Goal: Task Accomplishment & Management: Use online tool/utility

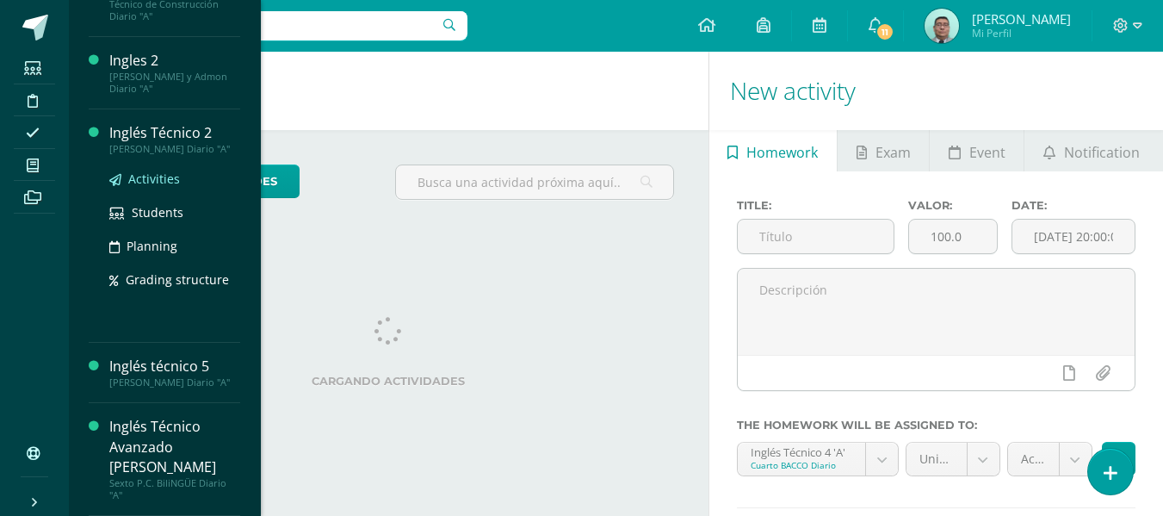
scroll to position [252, 0]
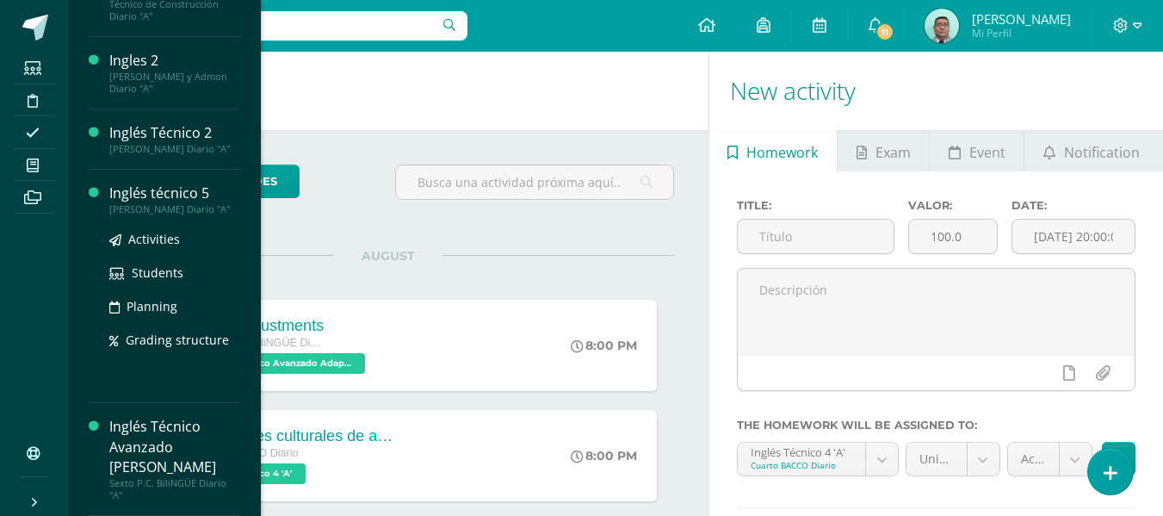
click at [189, 197] on div "Inglés técnico 5" at bounding box center [174, 193] width 131 height 20
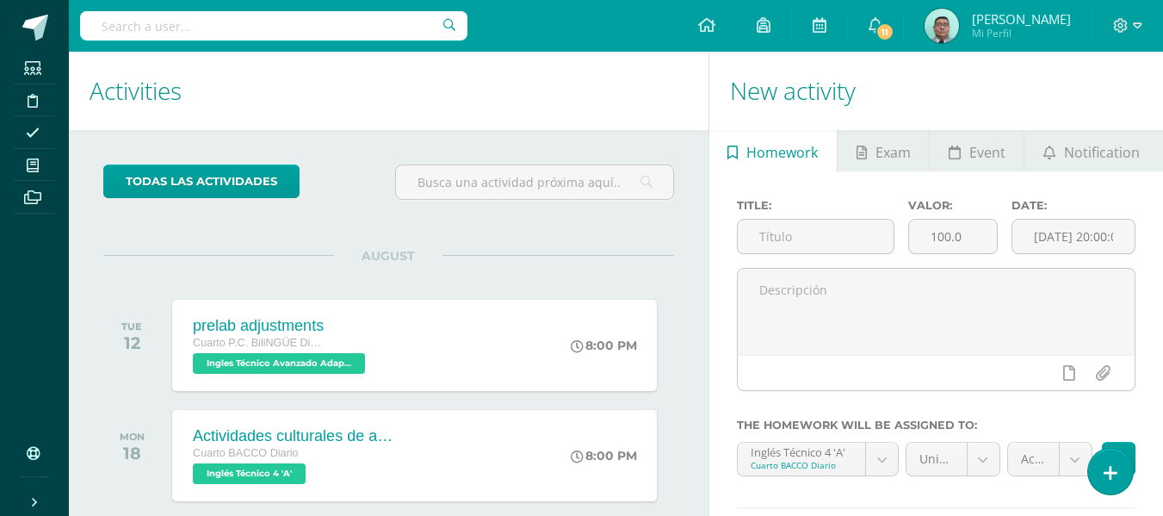
scroll to position [78, 0]
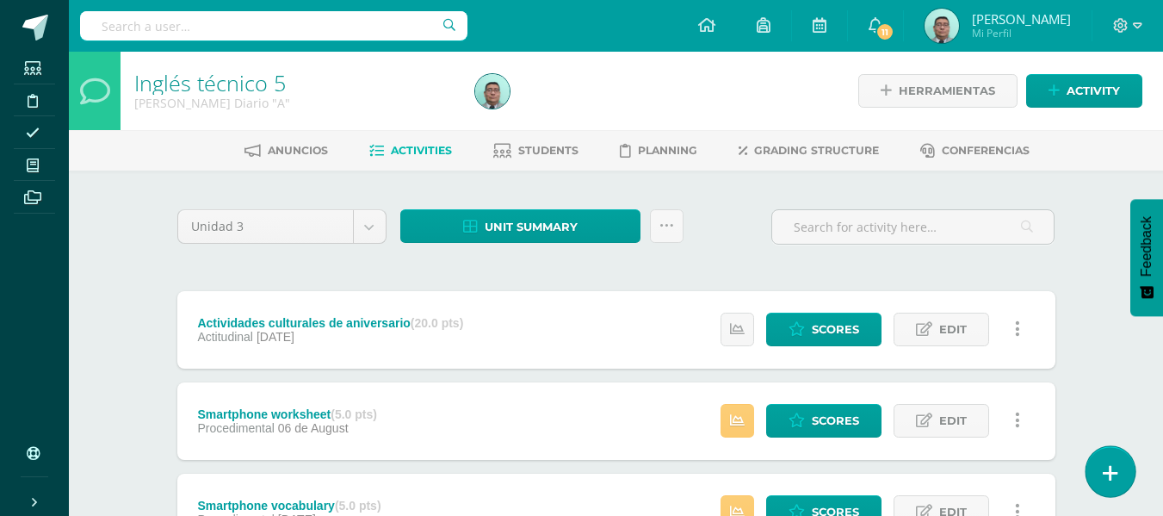
click at [1120, 474] on link at bounding box center [1110, 471] width 49 height 50
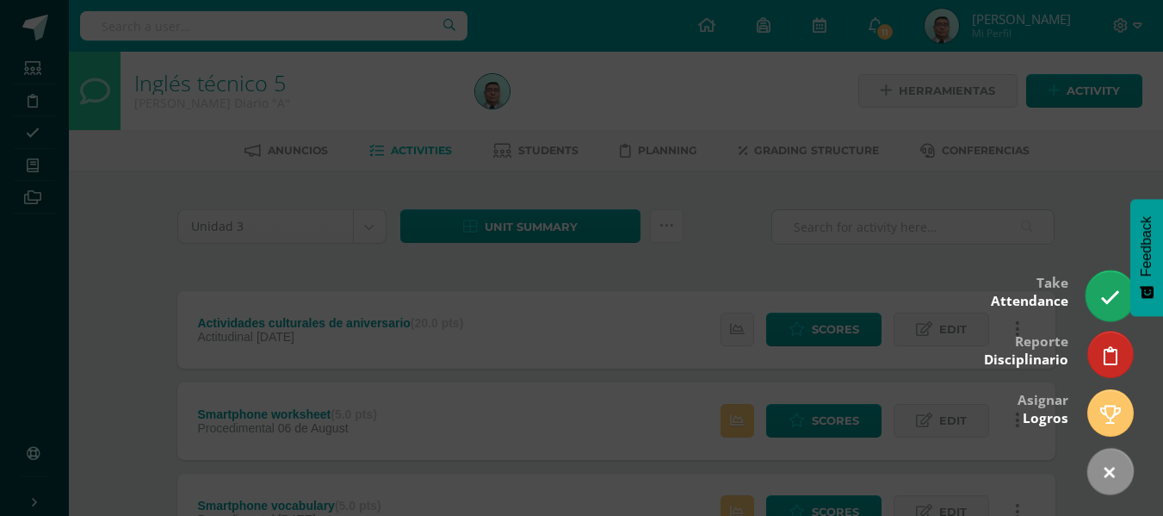
click at [1109, 312] on link at bounding box center [1110, 295] width 49 height 50
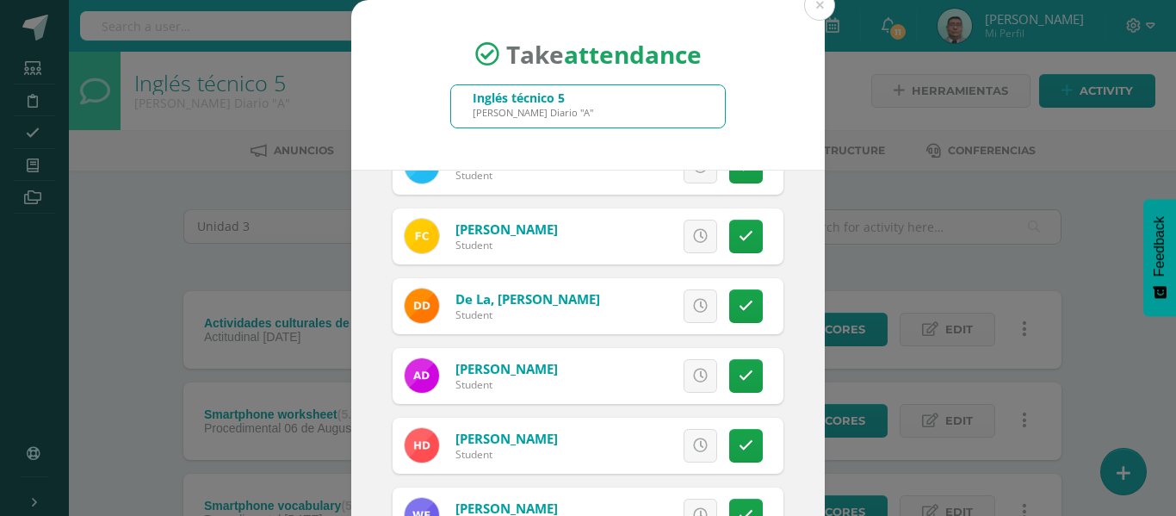
scroll to position [319, 0]
click at [734, 305] on link at bounding box center [746, 305] width 34 height 34
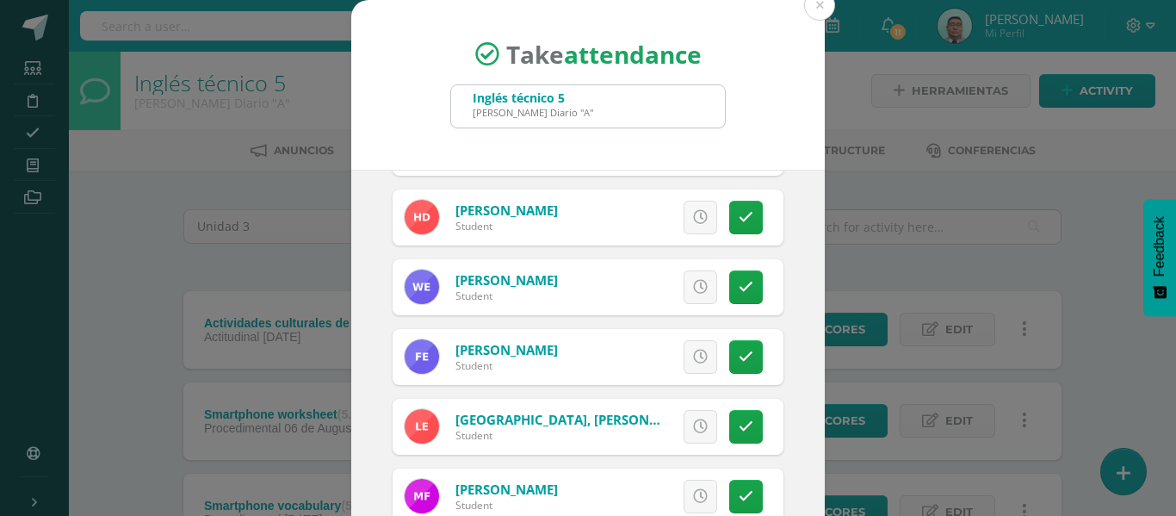
scroll to position [548, 0]
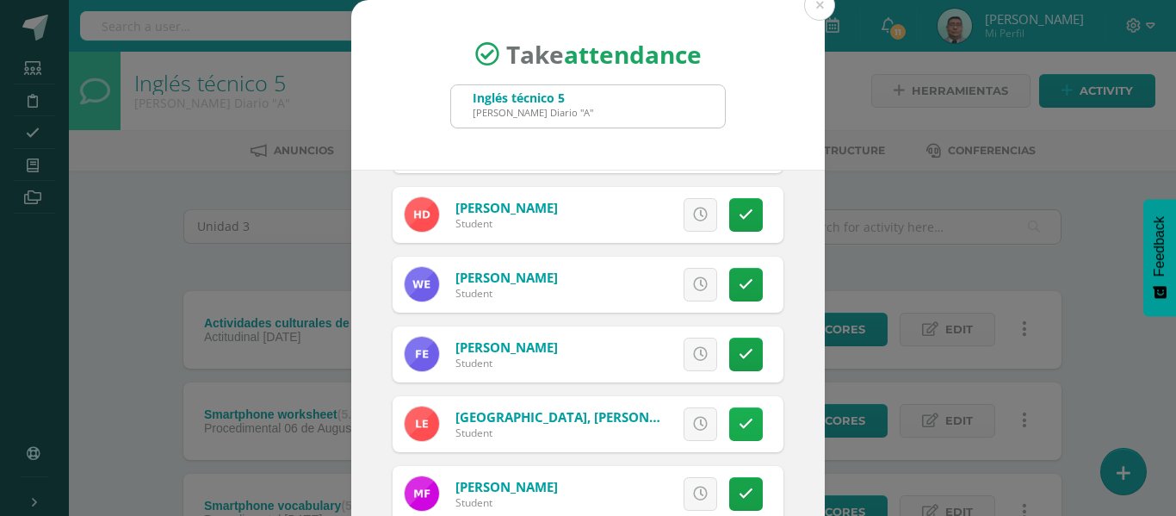
click at [739, 421] on icon at bounding box center [746, 424] width 15 height 15
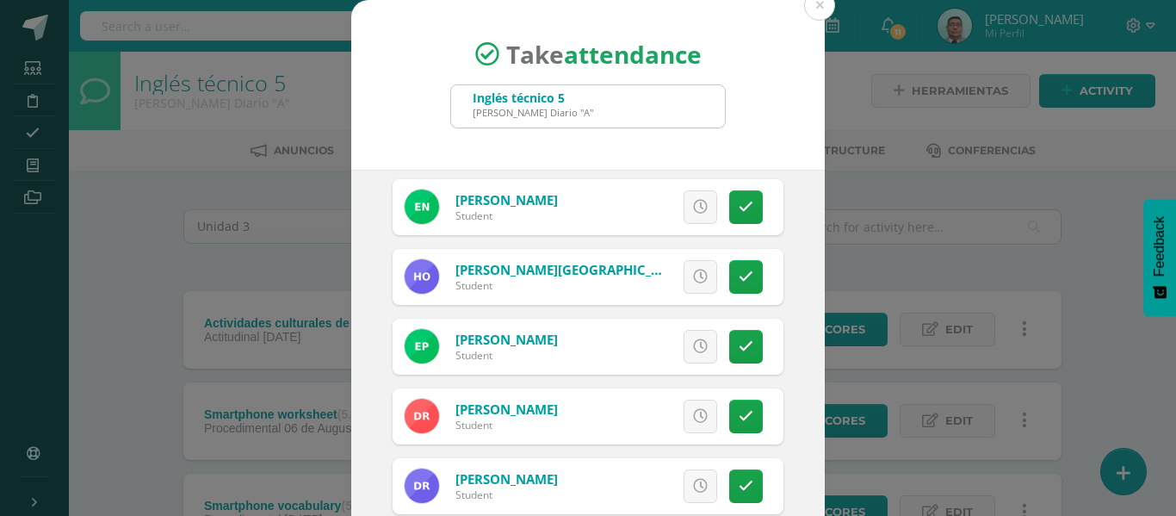
scroll to position [1886, 0]
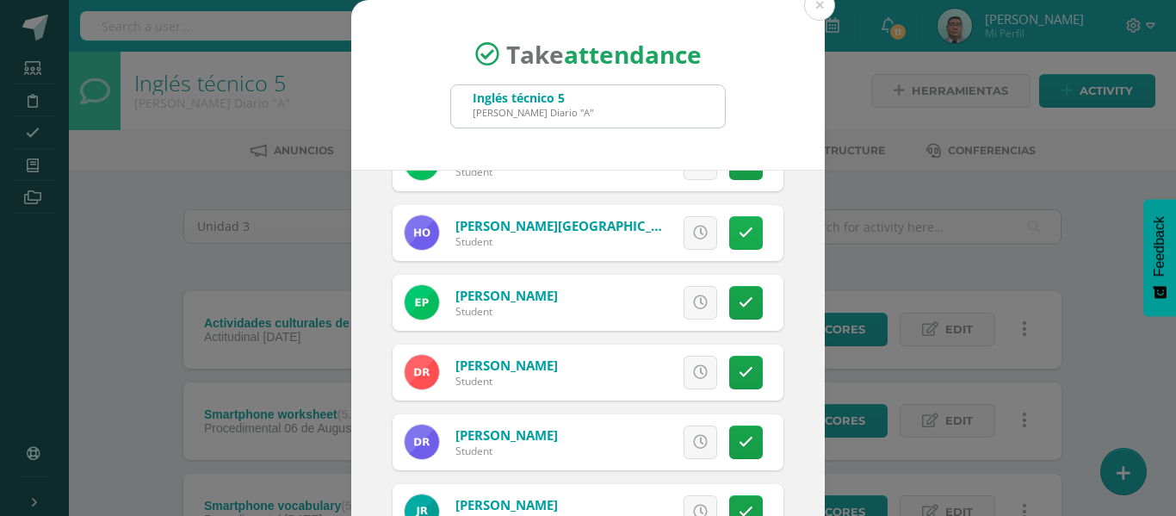
click at [739, 231] on icon at bounding box center [746, 233] width 15 height 15
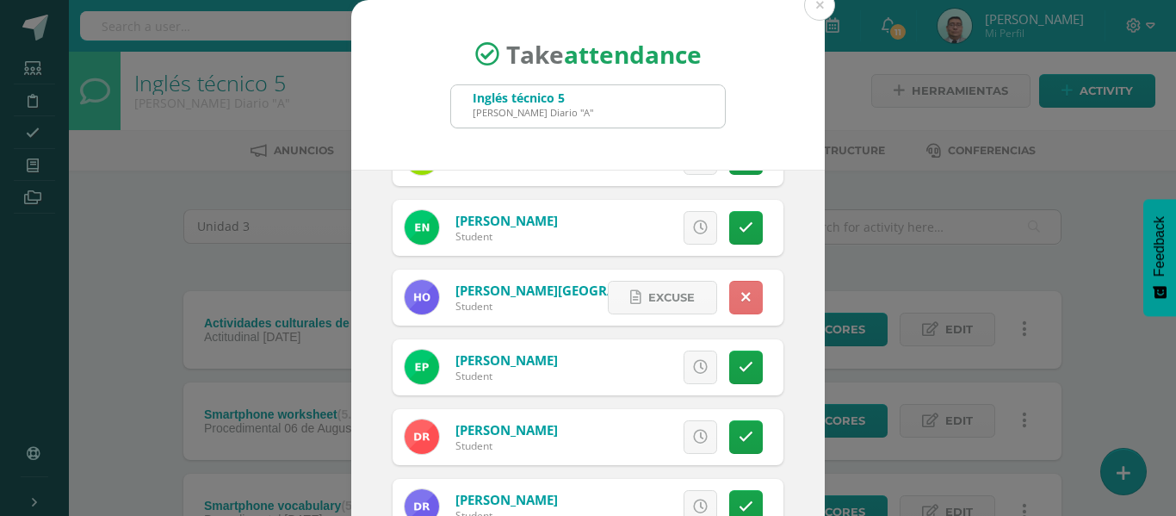
scroll to position [1846, 0]
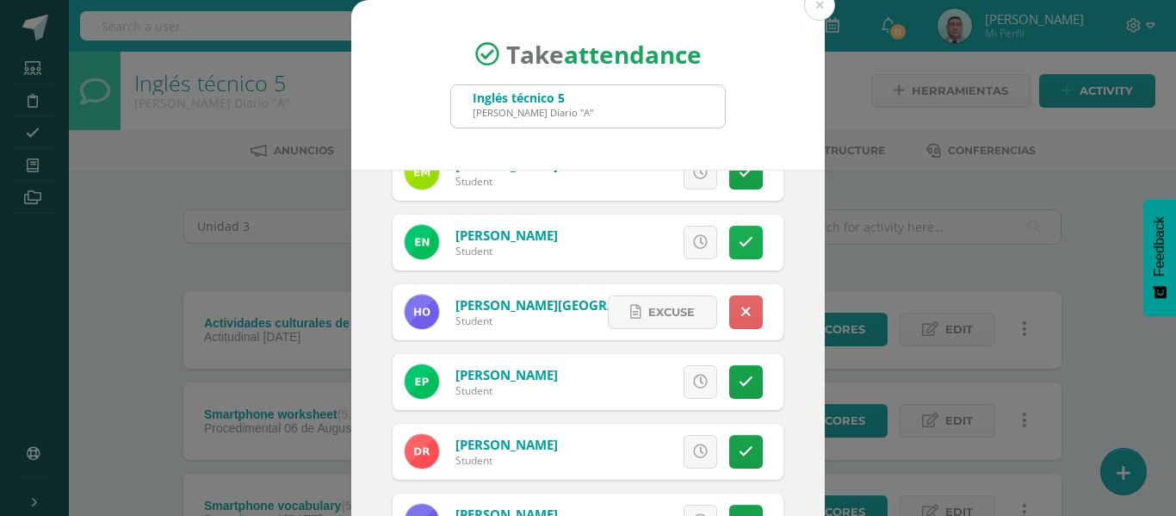
click at [729, 251] on link at bounding box center [746, 243] width 34 height 34
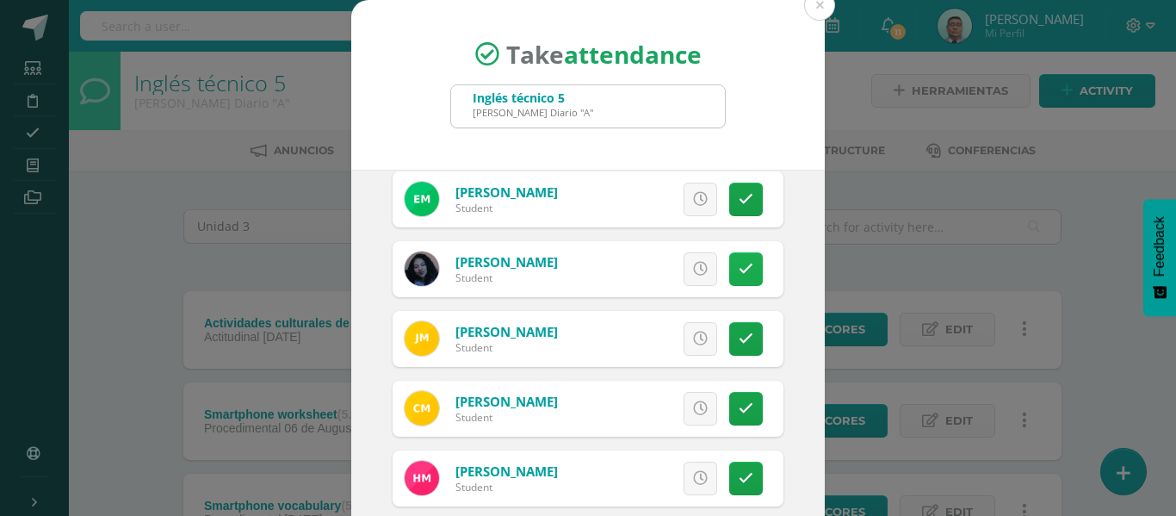
click at [736, 269] on link at bounding box center [746, 269] width 34 height 34
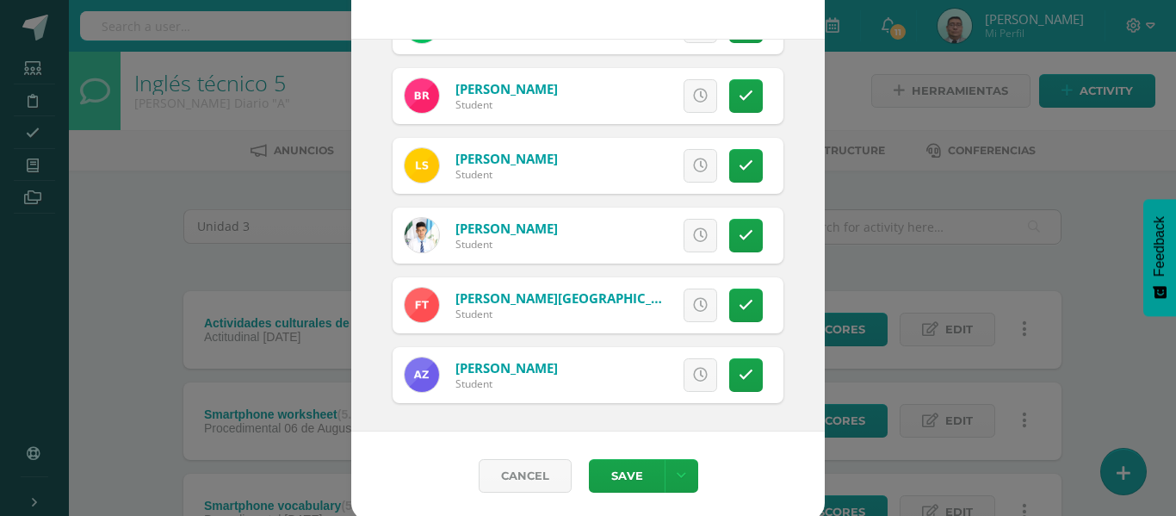
scroll to position [135, 0]
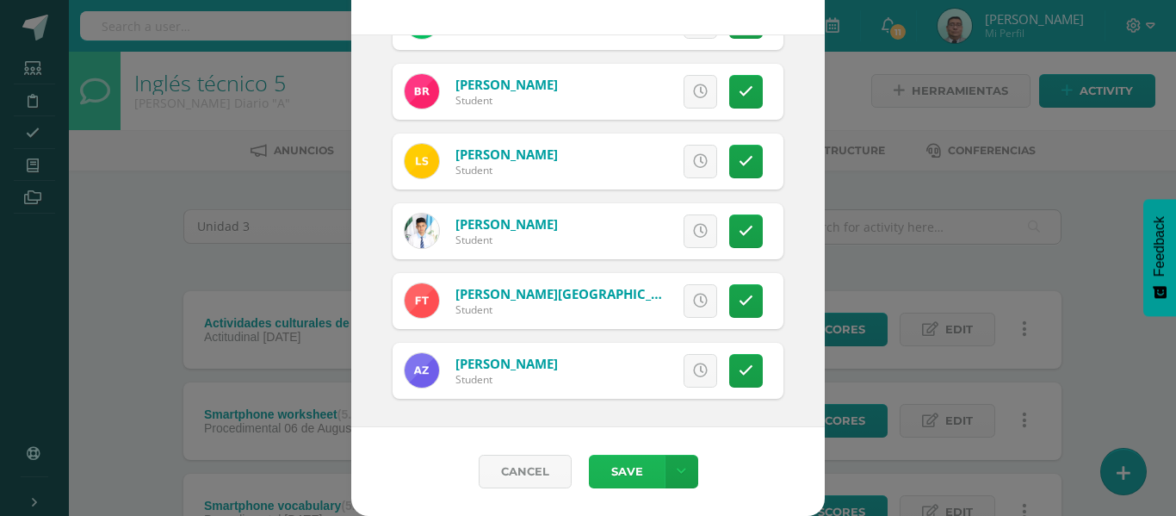
click at [624, 468] on button "Save" at bounding box center [627, 472] width 76 height 34
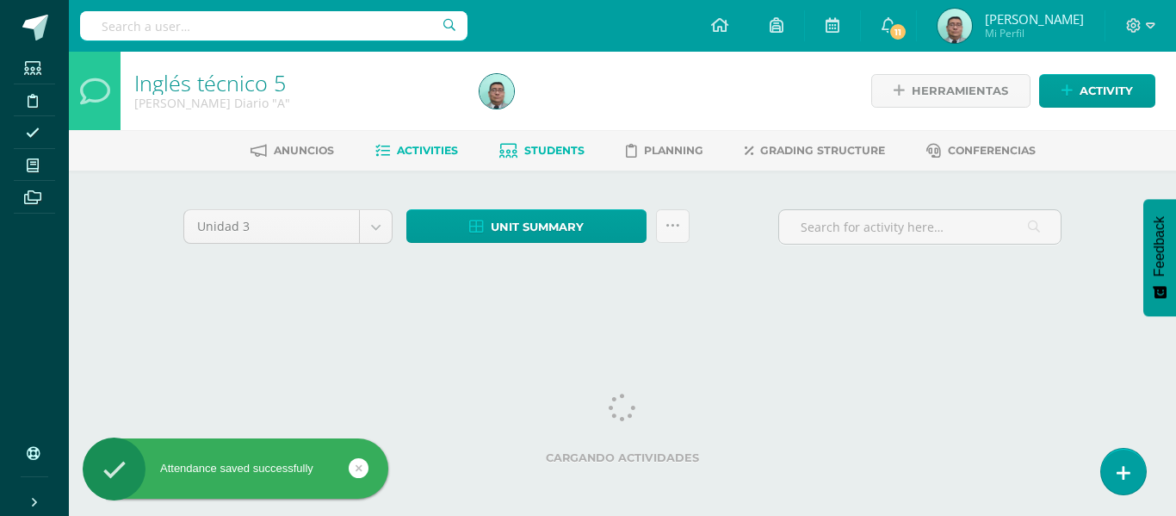
click at [545, 139] on link "Students" at bounding box center [541, 151] width 85 height 28
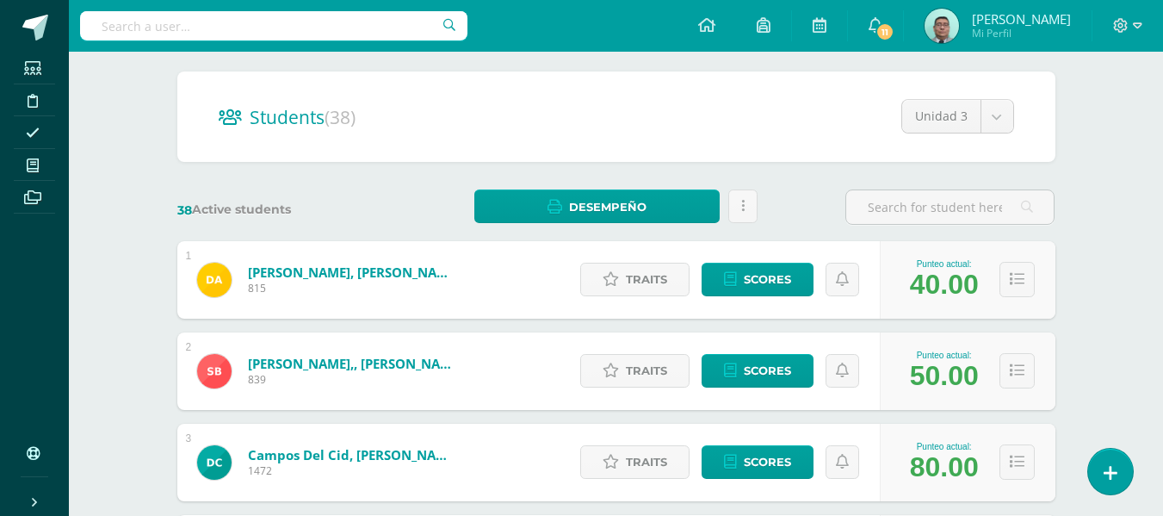
scroll to position [220, 0]
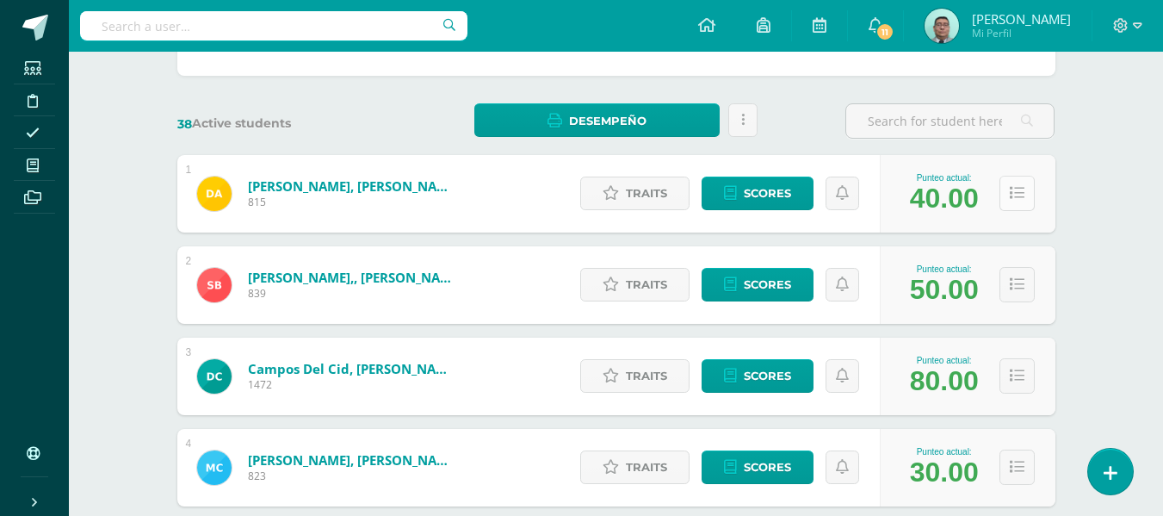
click at [1025, 191] on button at bounding box center [1017, 193] width 35 height 35
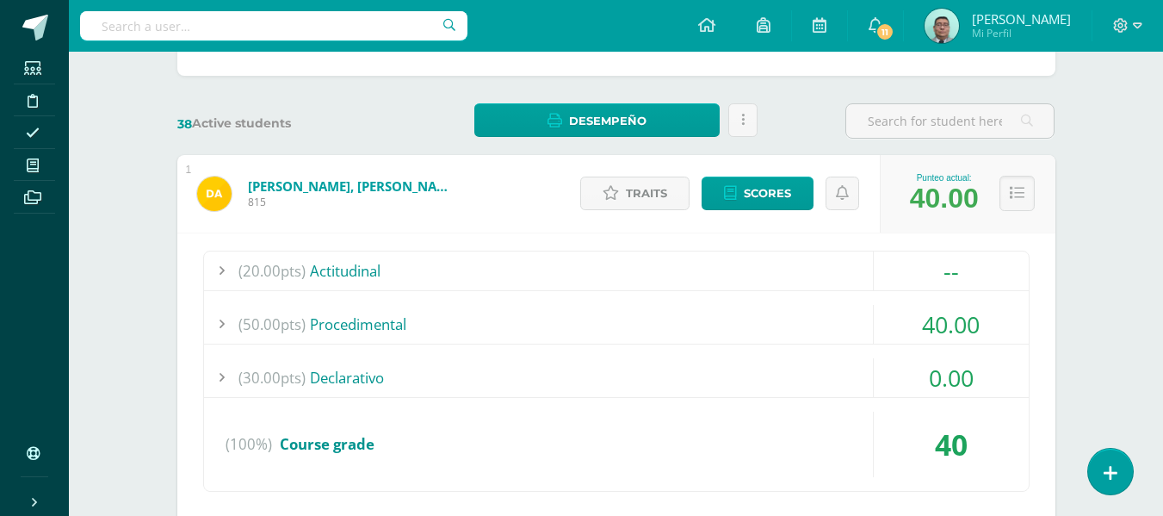
click at [225, 329] on div at bounding box center [221, 324] width 34 height 39
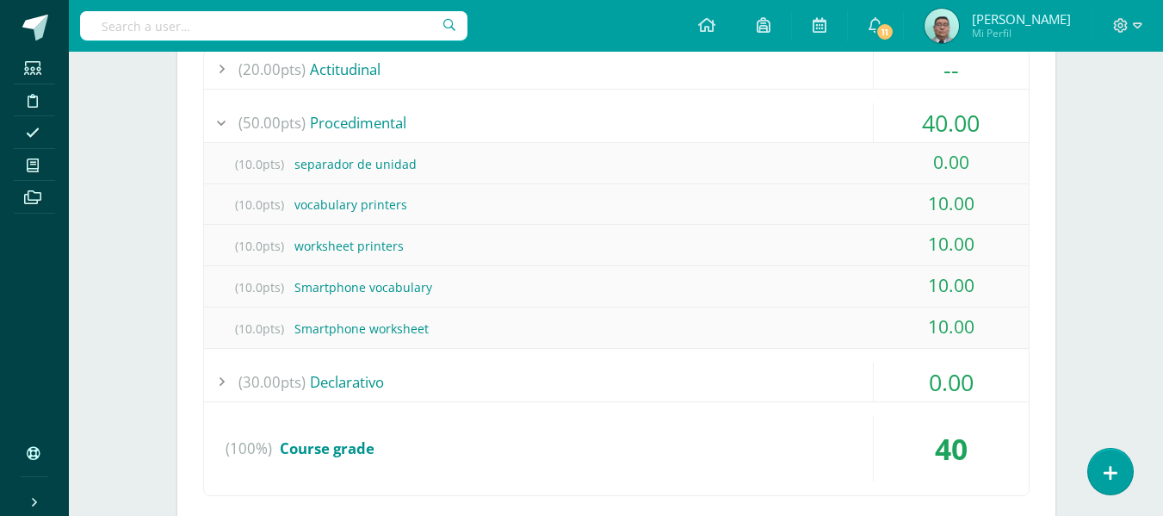
scroll to position [420, 0]
click at [229, 131] on div at bounding box center [221, 123] width 34 height 39
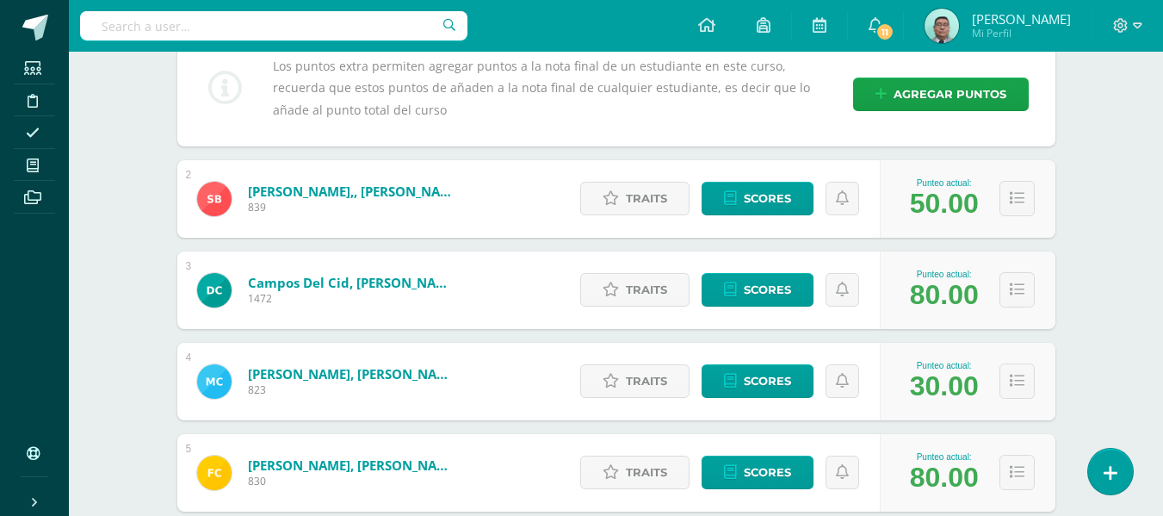
scroll to position [703, 0]
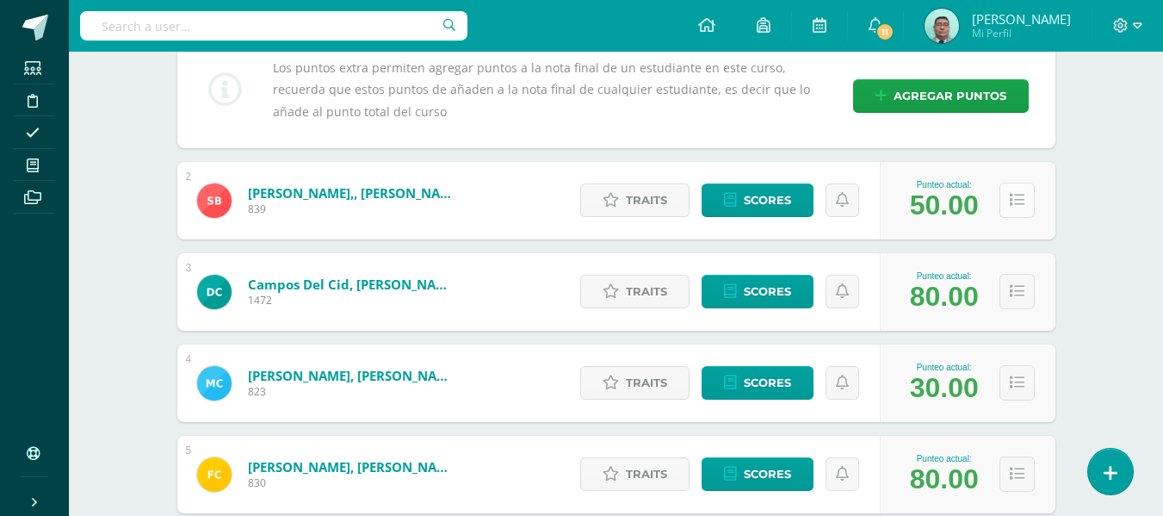
click at [1010, 189] on button at bounding box center [1017, 200] width 35 height 35
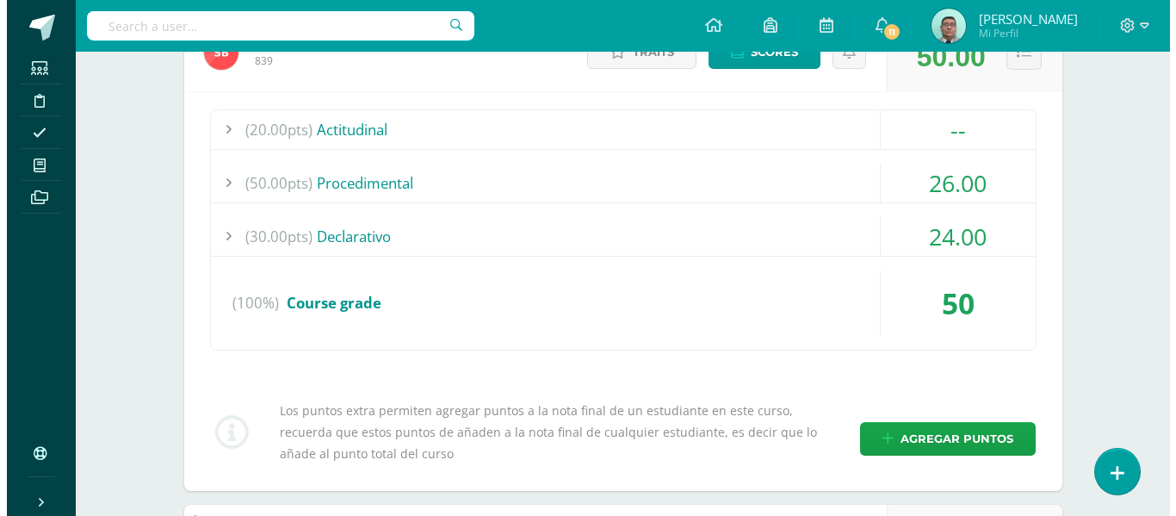
scroll to position [897, 0]
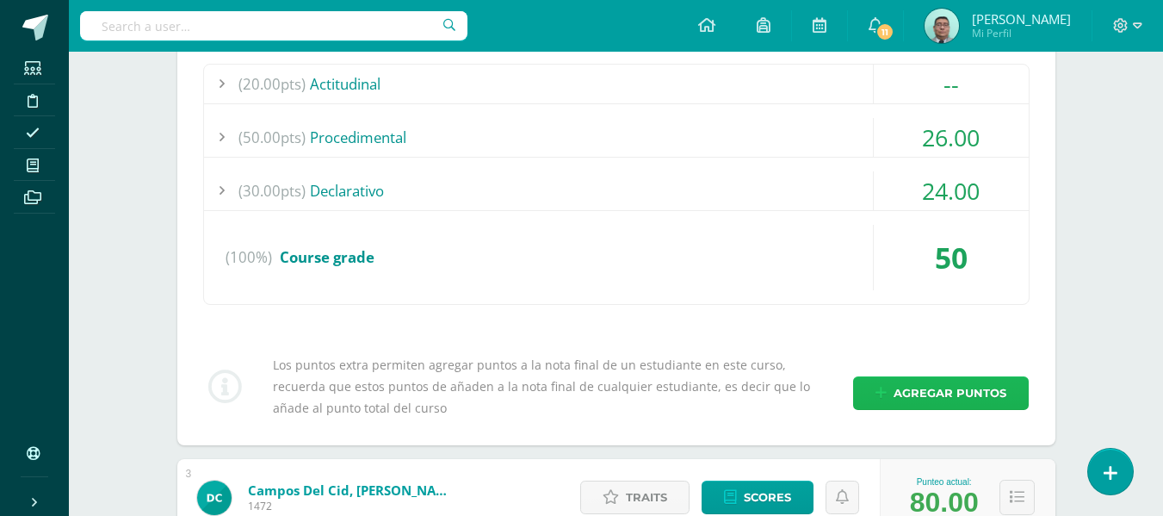
click at [952, 395] on span "Agregar puntos" at bounding box center [950, 393] width 113 height 32
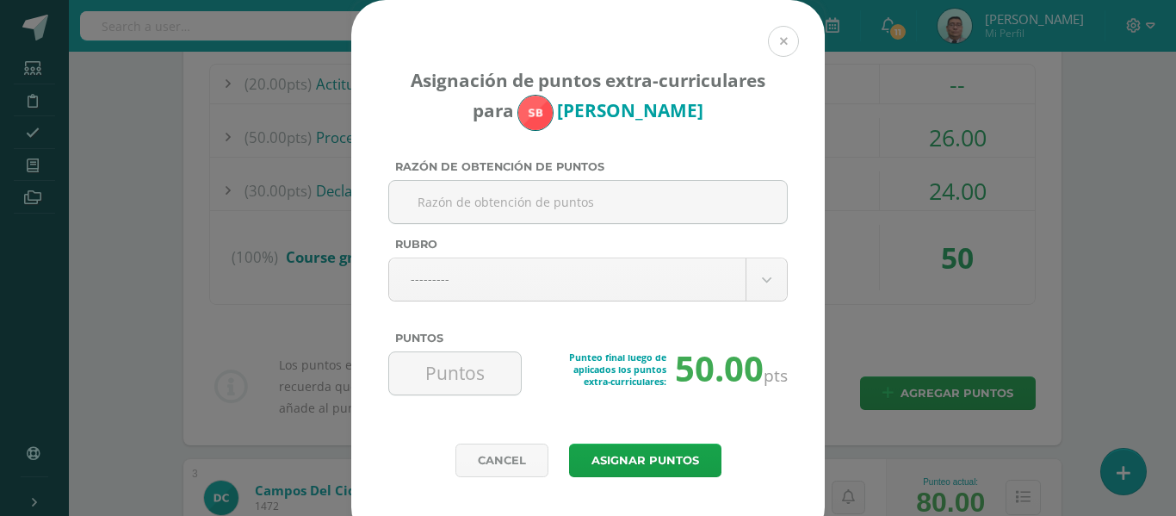
click at [781, 43] on button at bounding box center [783, 41] width 31 height 31
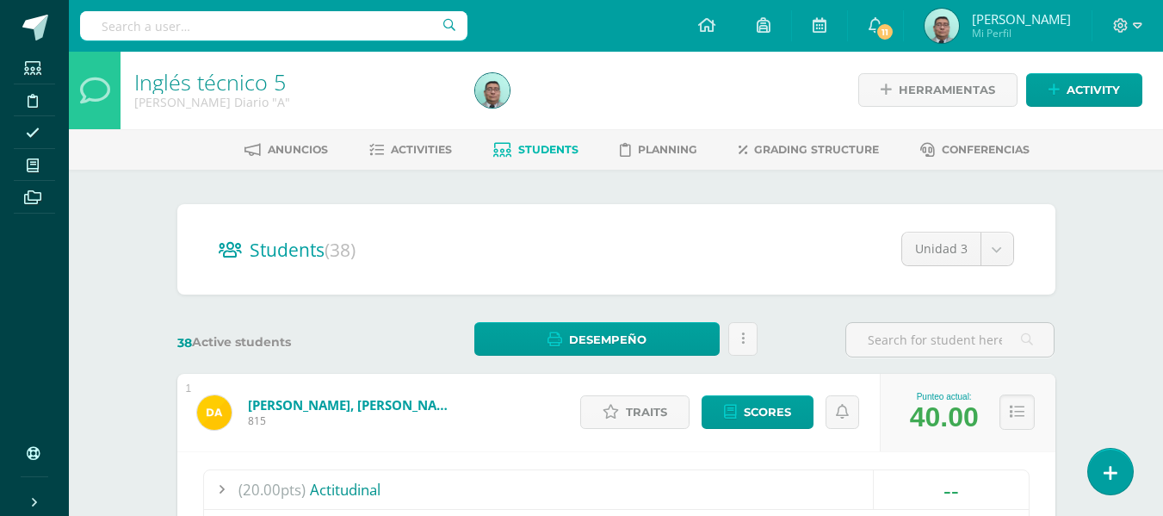
scroll to position [0, 0]
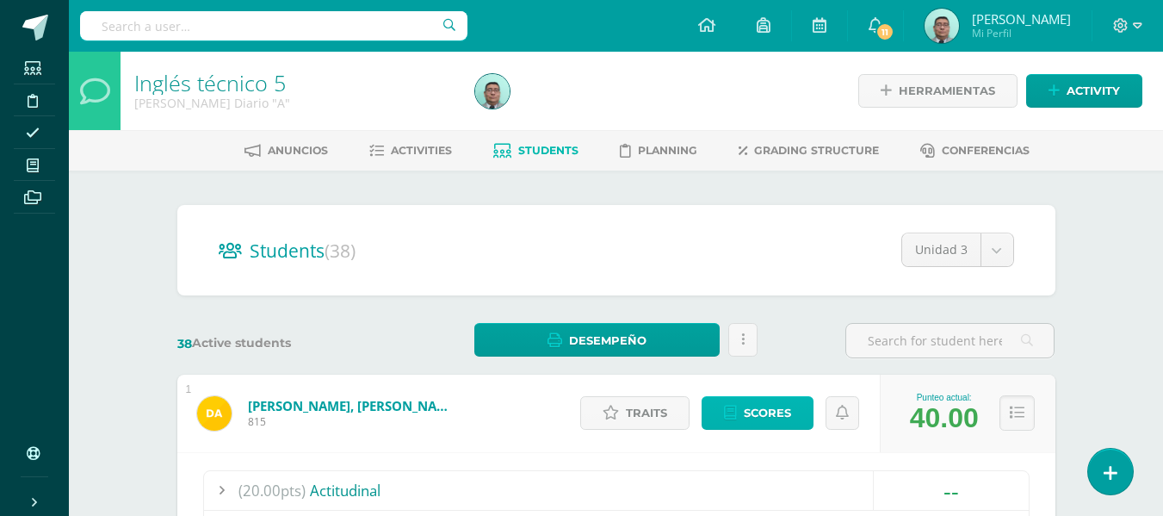
click at [740, 410] on link "Scores" at bounding box center [758, 413] width 112 height 34
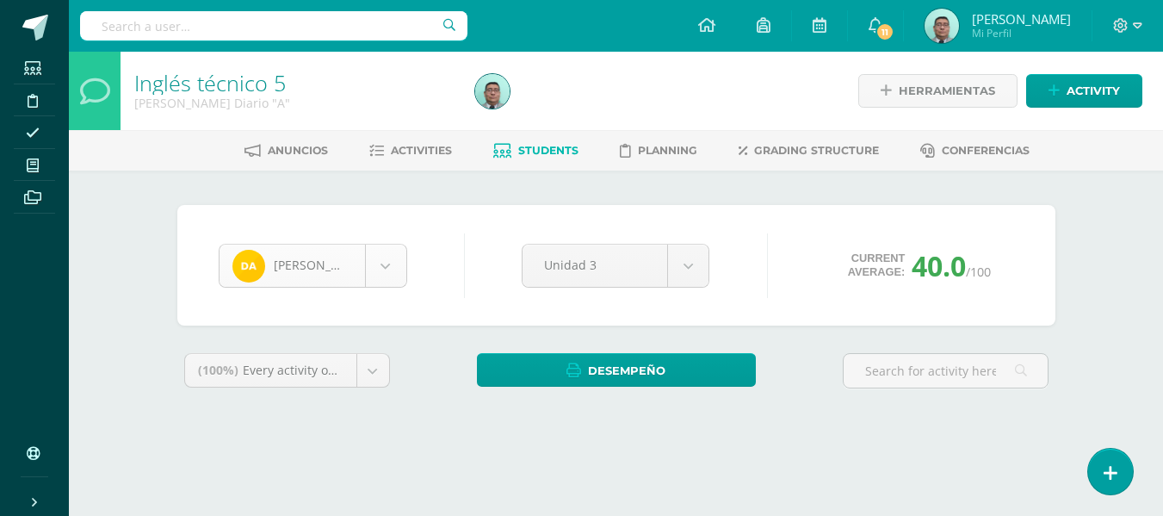
click at [393, 263] on body "Students Discipline Attendance My courses Archivos Soporte Help Reportar un pro…" at bounding box center [581, 232] width 1163 height 464
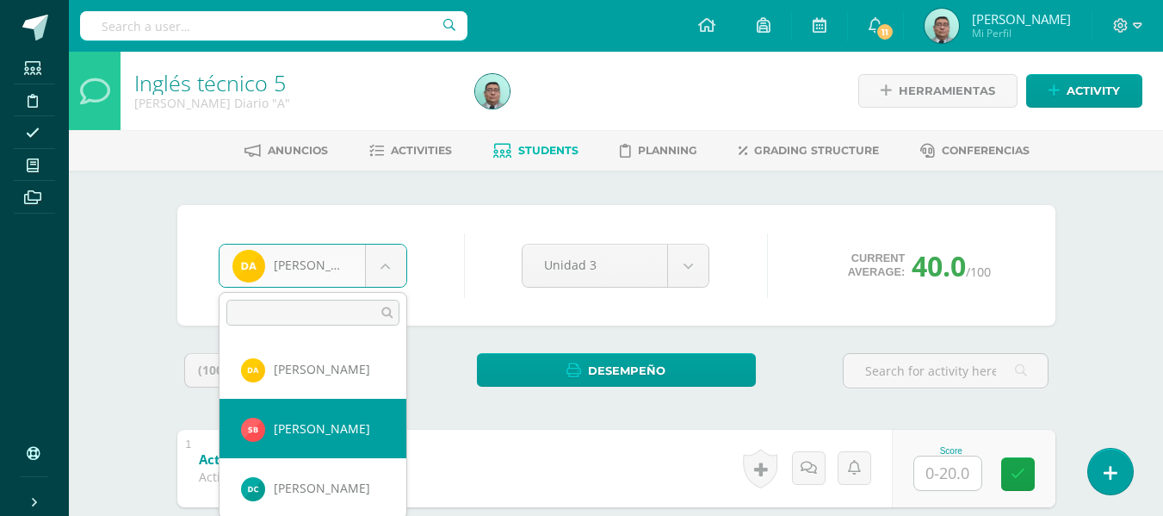
select select "8134"
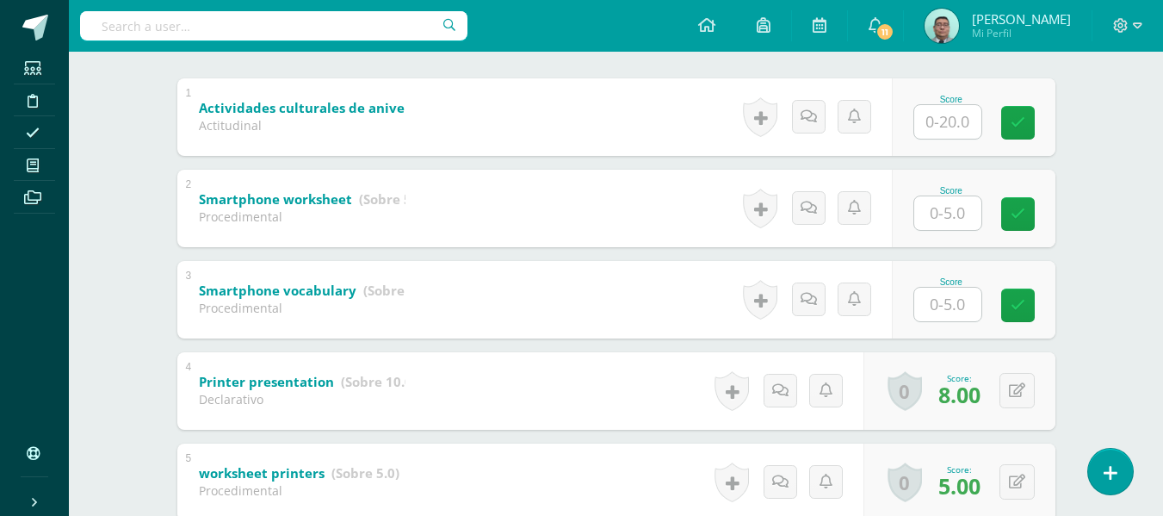
scroll to position [322, 0]
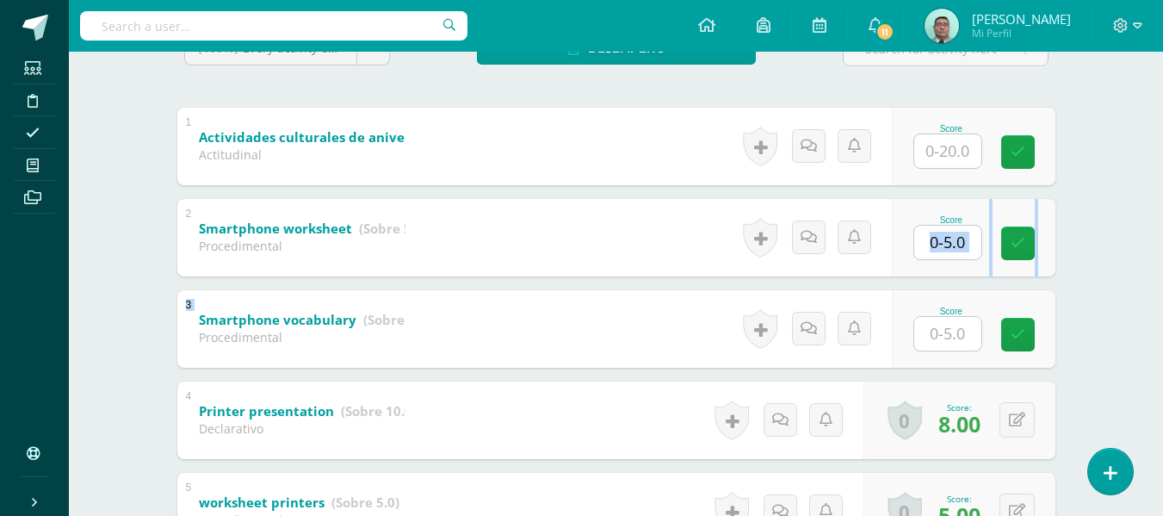
drag, startPoint x: 1116, startPoint y: 319, endPoint x: 967, endPoint y: 245, distance: 166.0
click at [967, 245] on div "Inglés técnico 5 Quinto BACCO Diario "A" Herramientas Detalle de asistencias Ac…" at bounding box center [616, 289] width 1094 height 1118
click at [967, 245] on input "text" at bounding box center [957, 242] width 69 height 34
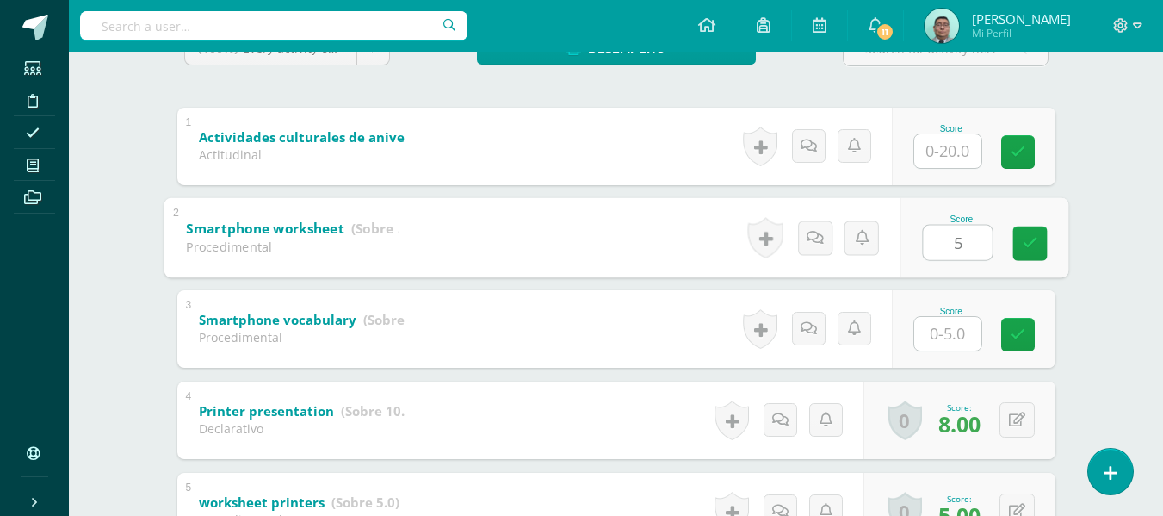
type input "5"
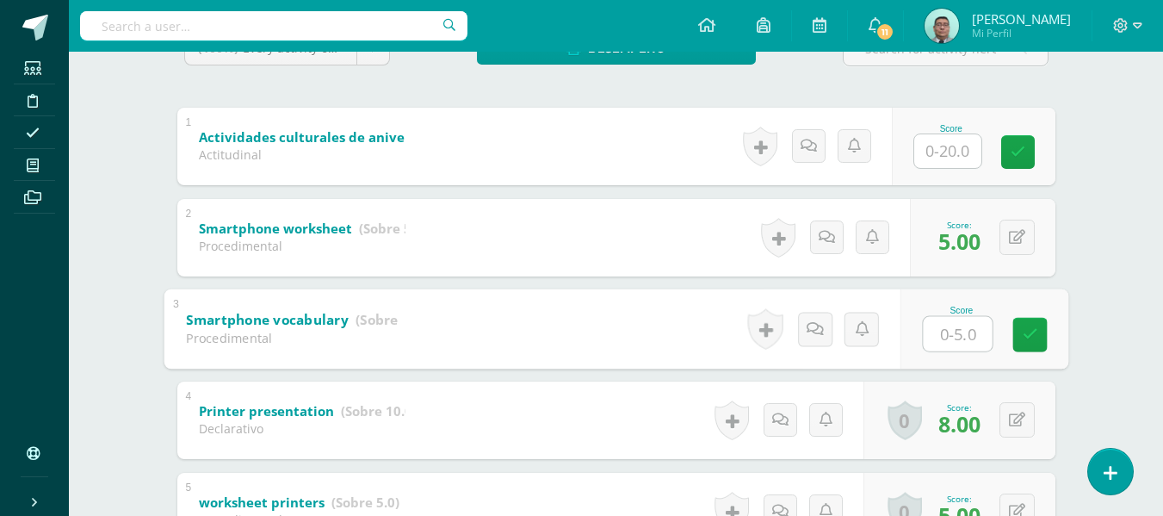
type input "5"
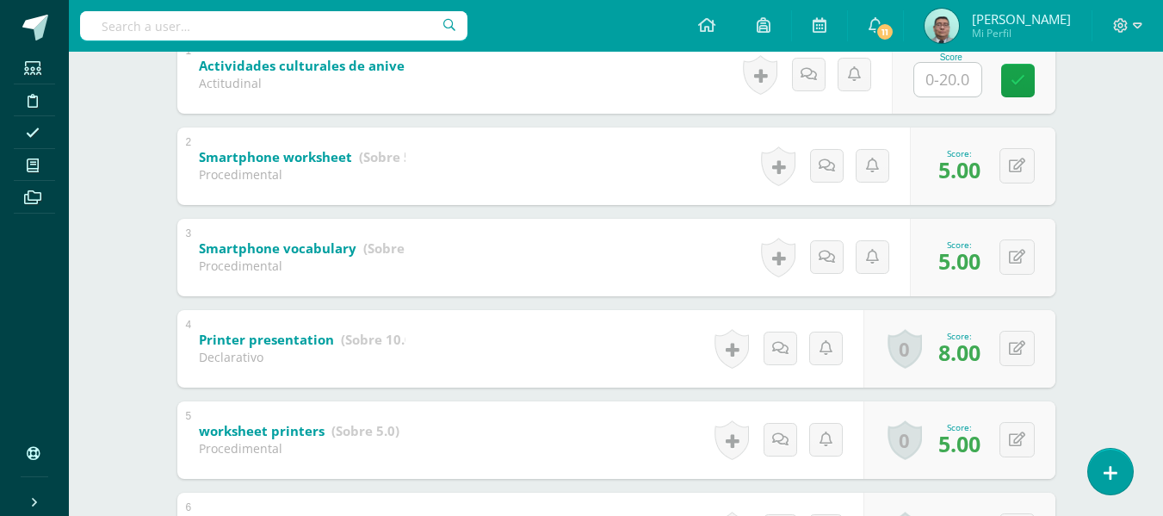
scroll to position [0, 0]
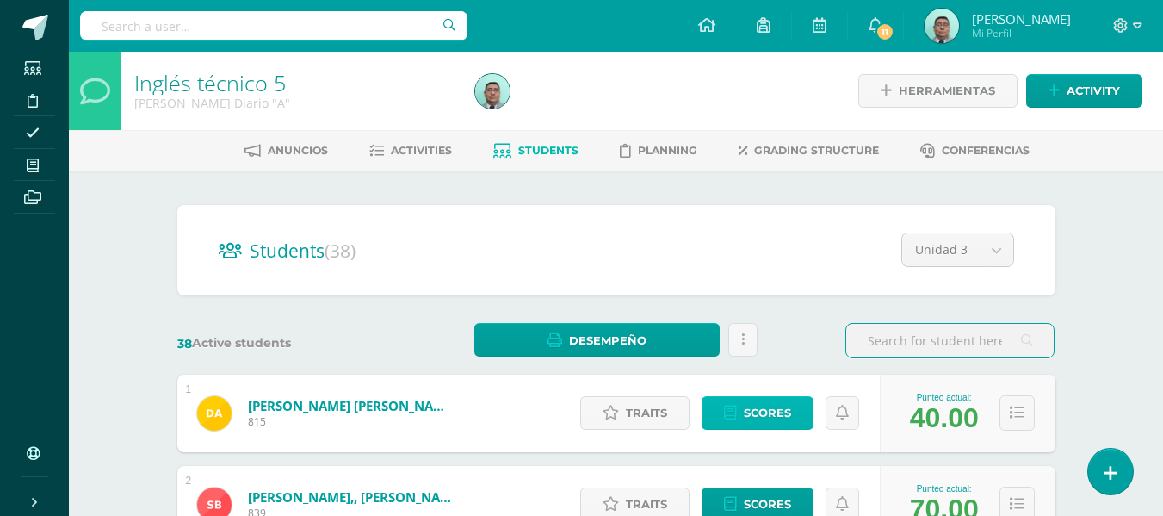
click at [734, 403] on link "Scores" at bounding box center [758, 413] width 112 height 34
click at [777, 405] on span "Scores" at bounding box center [767, 413] width 47 height 32
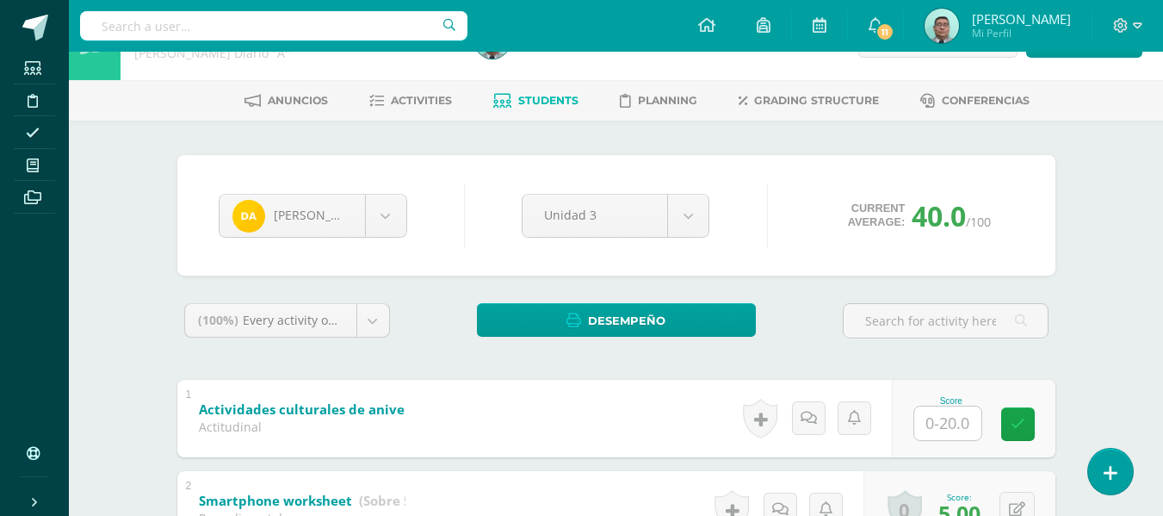
scroll to position [90, 0]
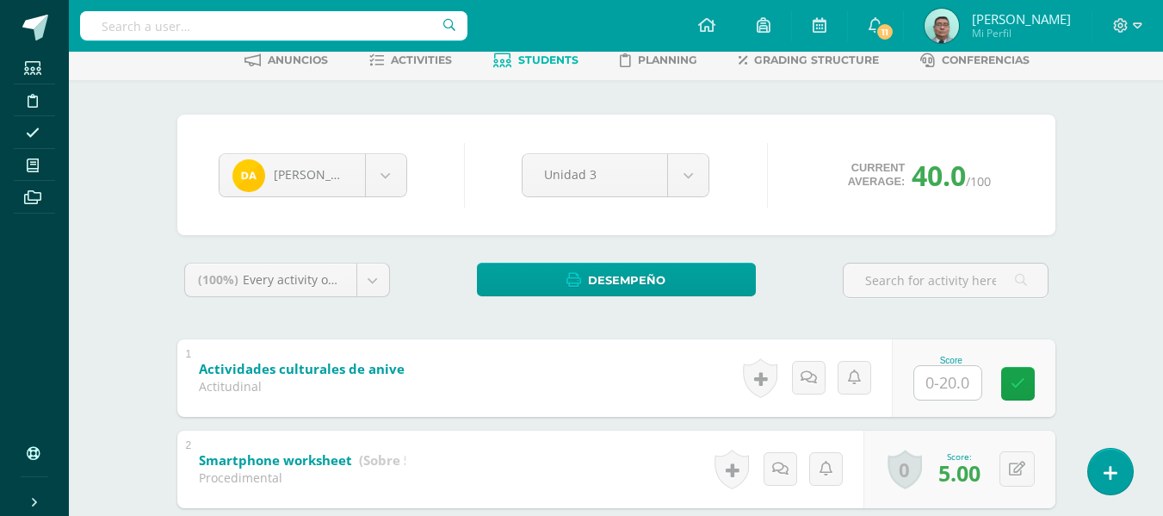
click at [397, 171] on body "Students Discipline Attendance My courses Archivos Soporte Help Reportar un pro…" at bounding box center [581, 494] width 1163 height 1169
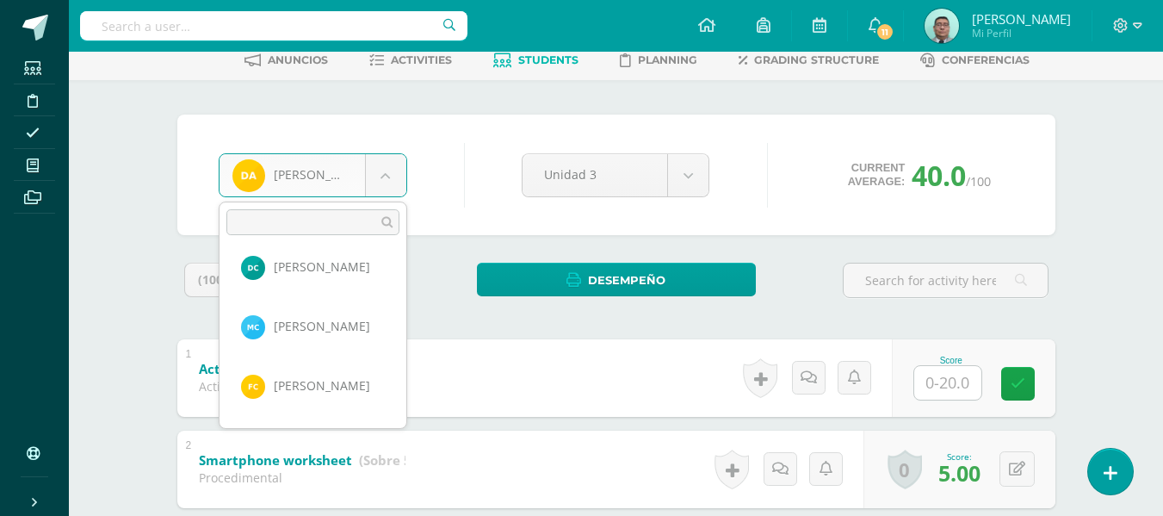
scroll to position [145, 0]
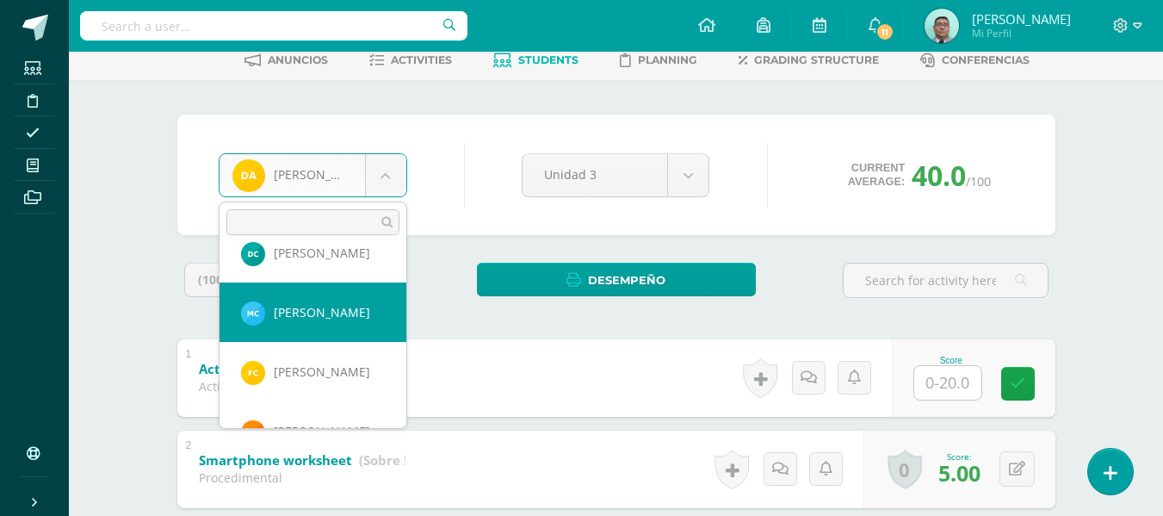
select select "8118"
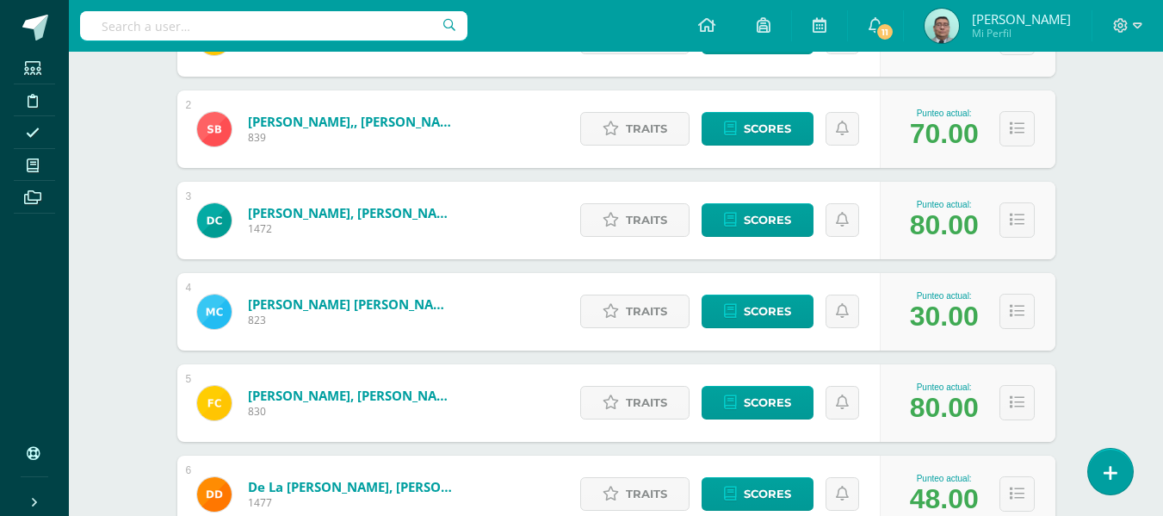
scroll to position [403, 0]
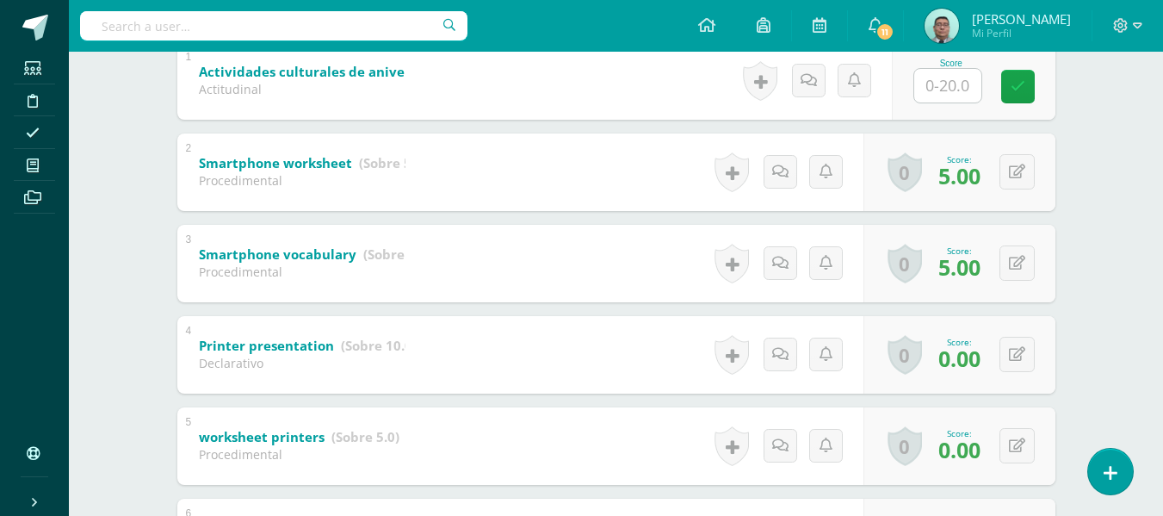
scroll to position [396, 0]
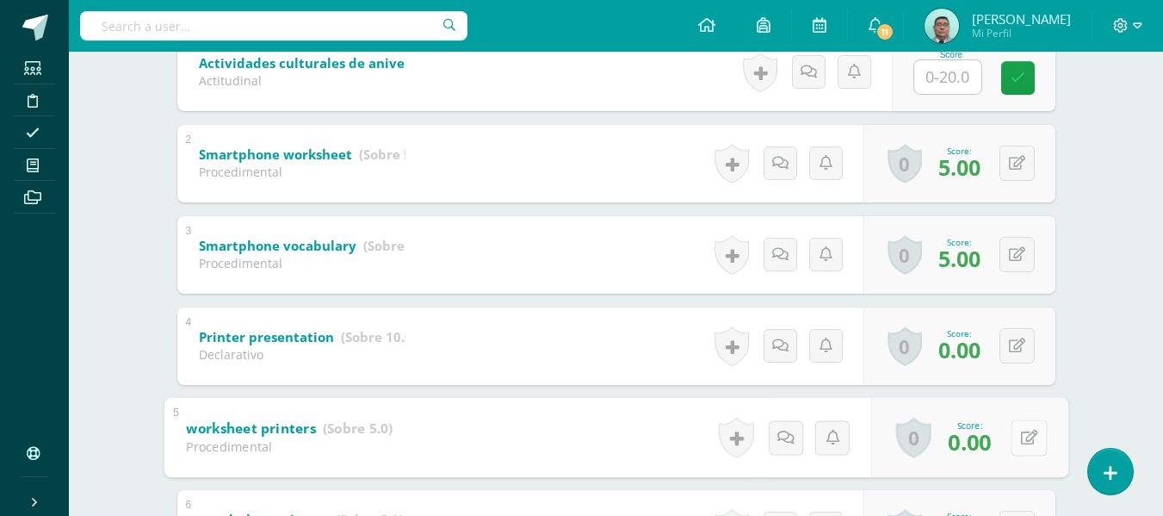
click at [1010, 438] on div "0 Badges Badges obtained Aún no hay logros agregados Score: 0.00" at bounding box center [968, 437] width 197 height 80
click at [1028, 435] on icon at bounding box center [1028, 437] width 17 height 15
type input "5"
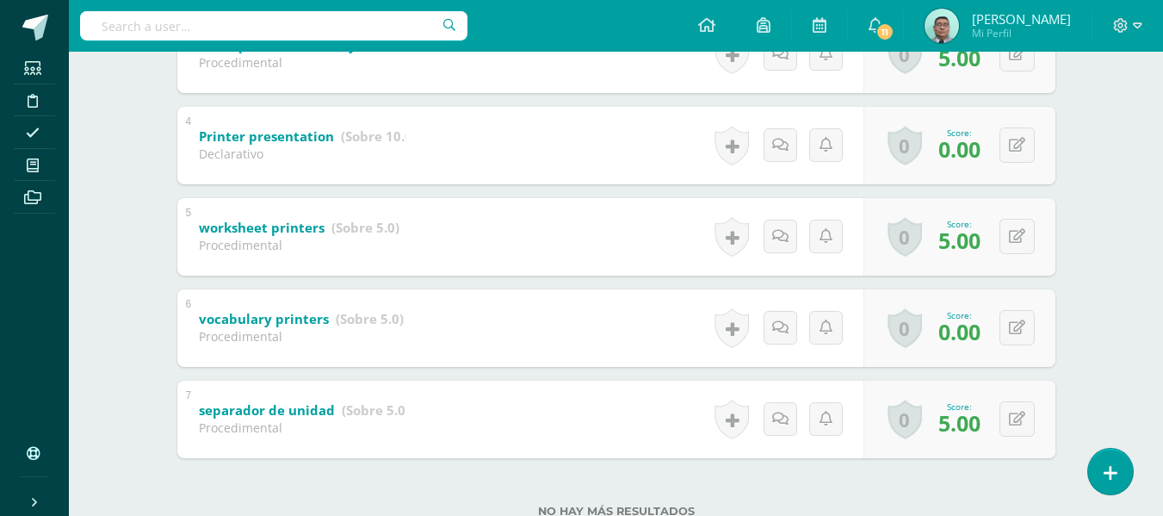
scroll to position [653, 0]
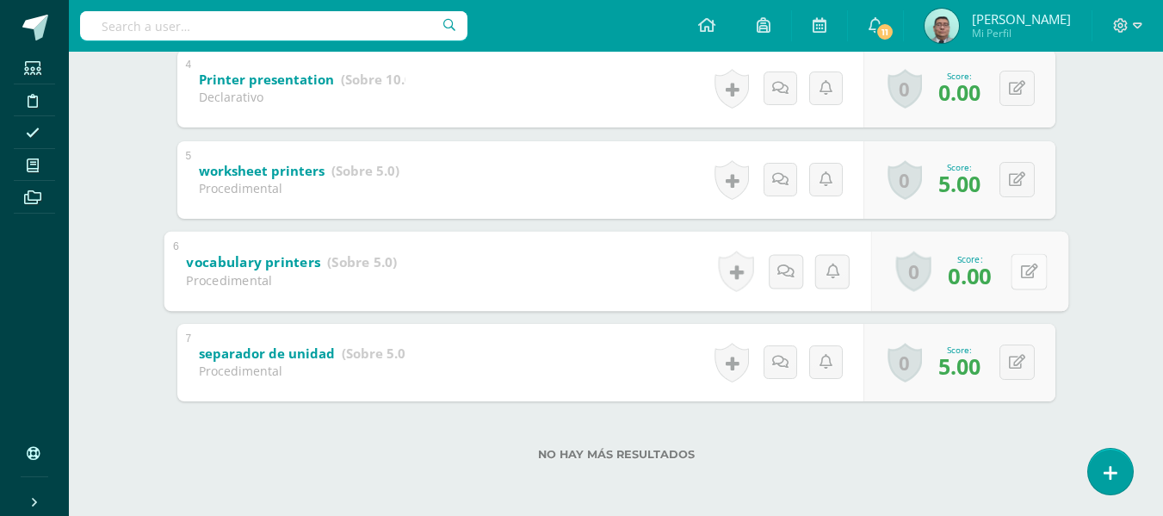
click at [1010, 267] on div "0 Badges Badges obtained Aún no hay logros agregados Score: 0.00" at bounding box center [968, 271] width 197 height 80
click at [1025, 271] on icon at bounding box center [1028, 270] width 17 height 15
type input "5"
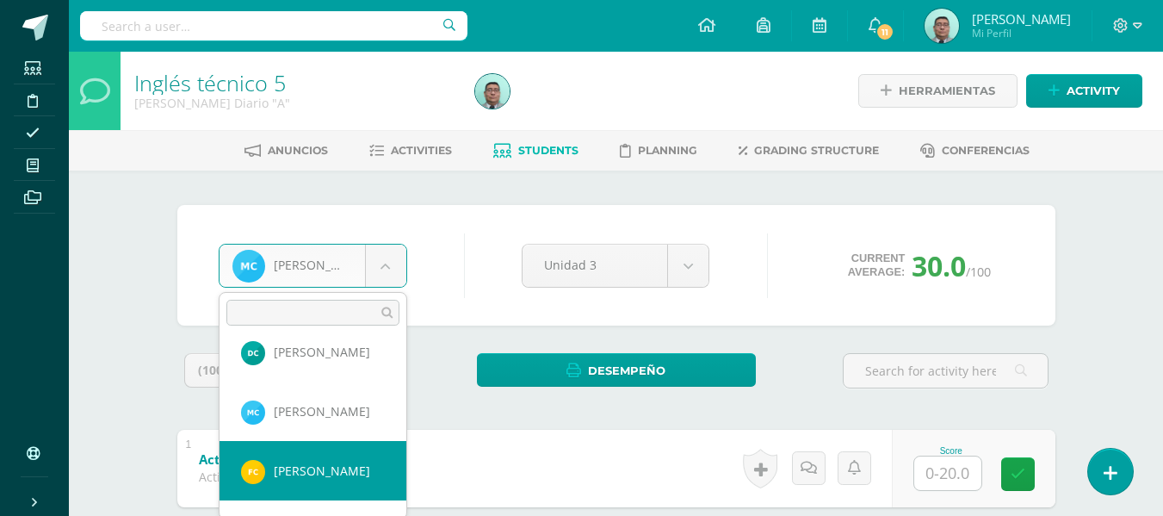
scroll to position [134, 0]
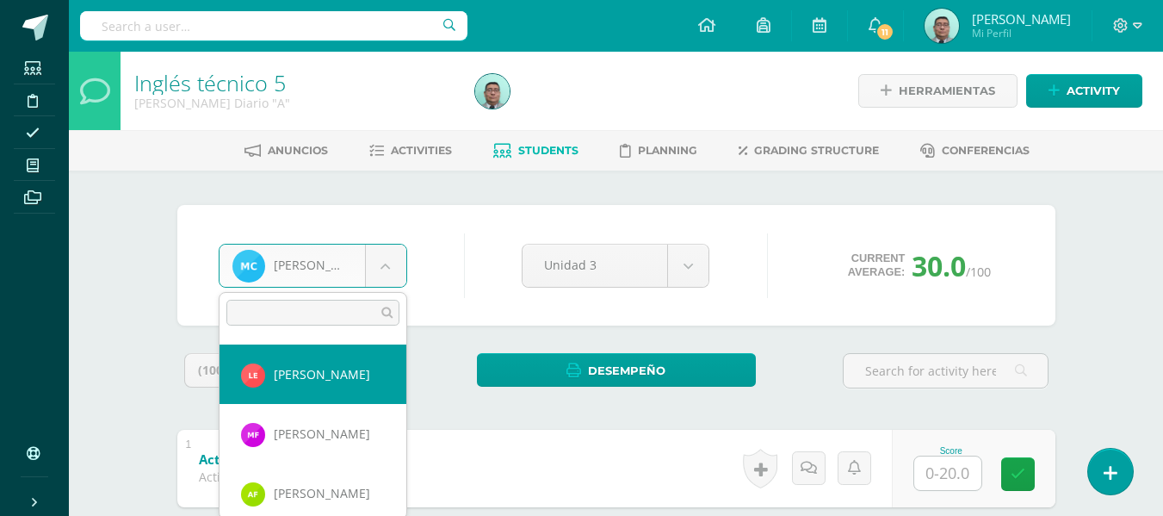
scroll to position [591, 0]
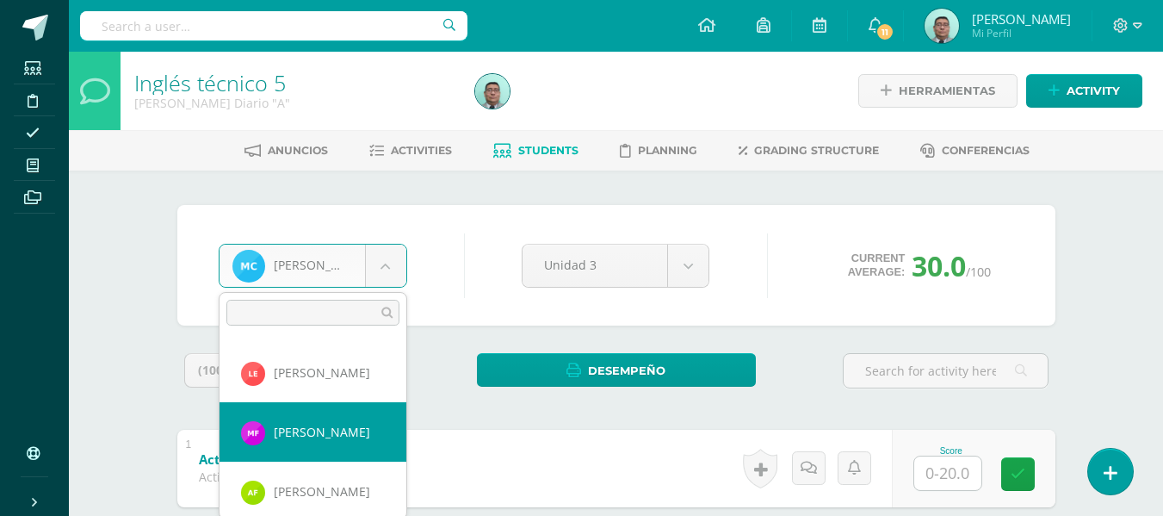
select select "8317"
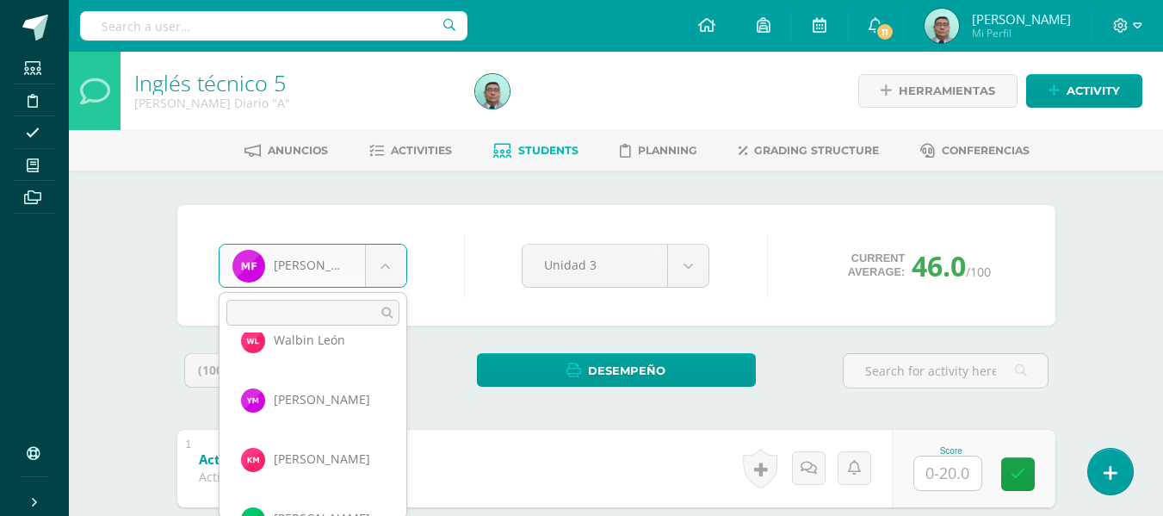
scroll to position [986, 0]
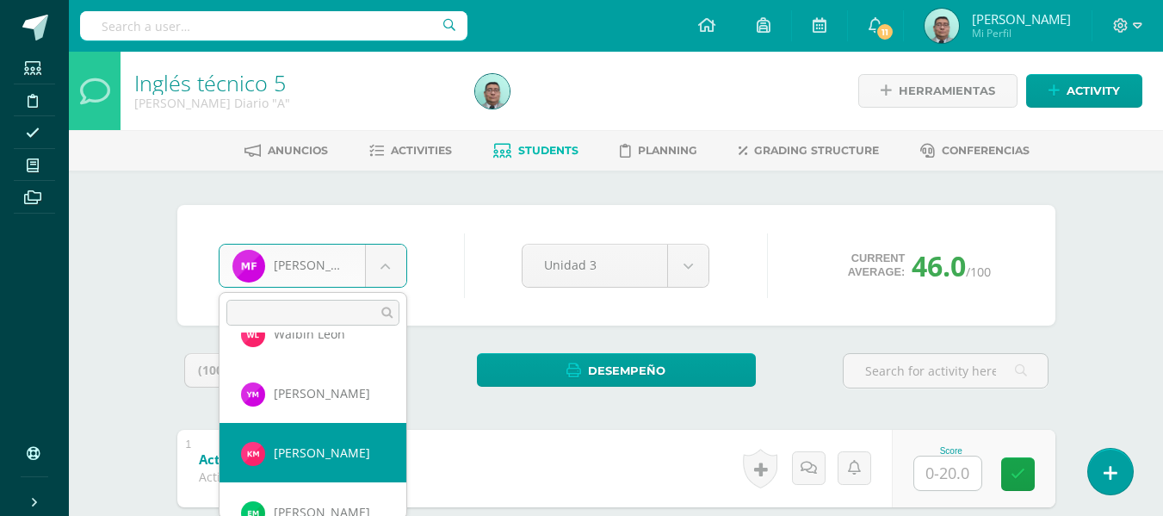
select select "8133"
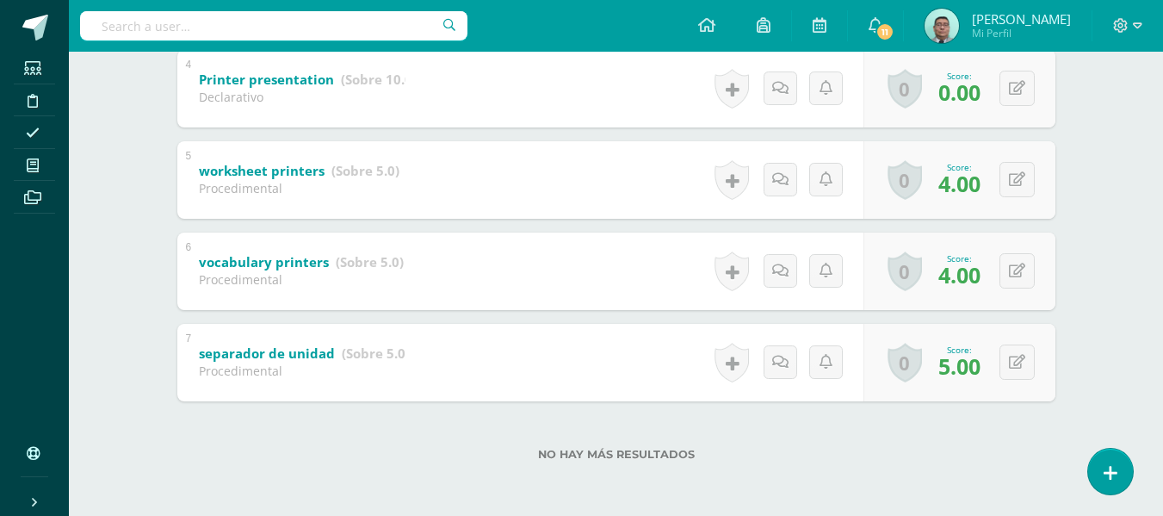
scroll to position [652, 0]
